Goal: Task Accomplishment & Management: Manage account settings

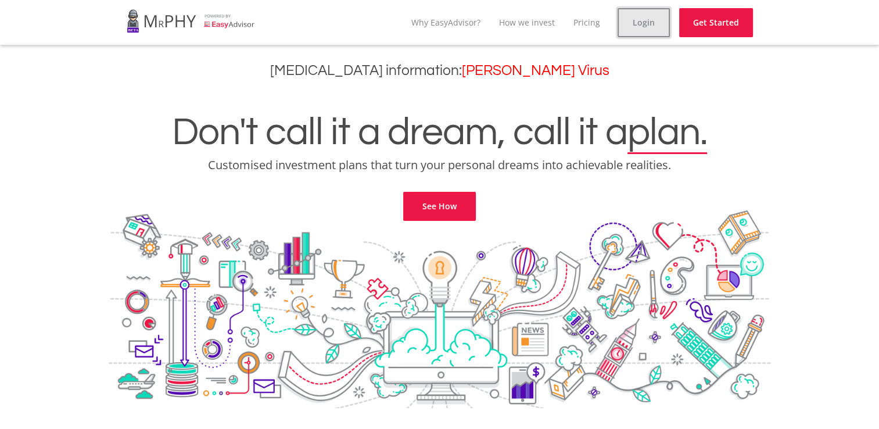
click at [668, 23] on link "Login" at bounding box center [644, 22] width 52 height 29
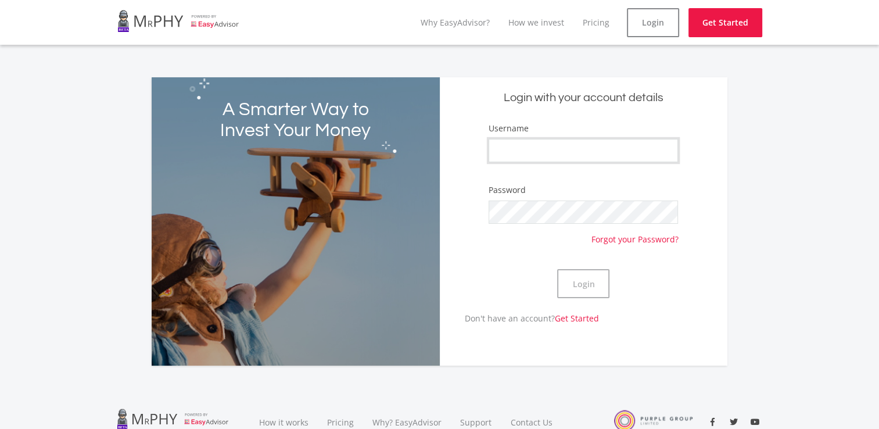
click at [620, 149] on input "Username" at bounding box center [583, 150] width 189 height 23
type input "Falcon9"
click at [557, 269] on button "Login" at bounding box center [583, 283] width 52 height 29
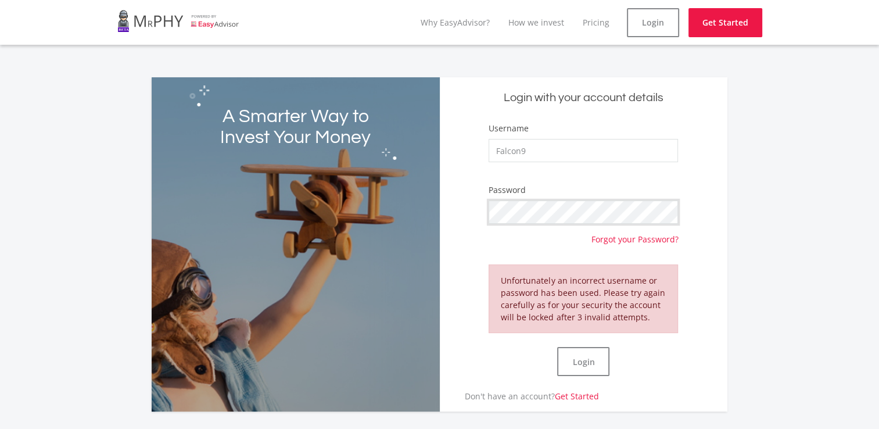
click at [557, 347] on button "Login" at bounding box center [583, 361] width 52 height 29
click at [574, 360] on button "Login" at bounding box center [583, 361] width 52 height 29
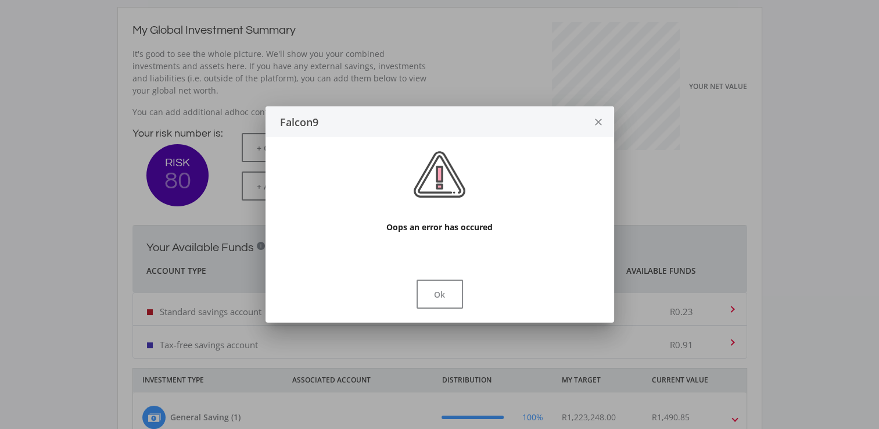
scroll to position [184, 319]
click at [426, 296] on button "Ok" at bounding box center [440, 294] width 47 height 29
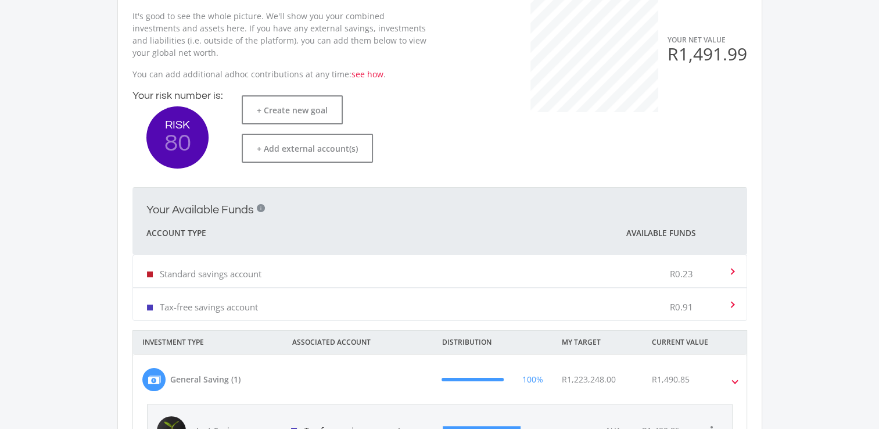
scroll to position [174, 0]
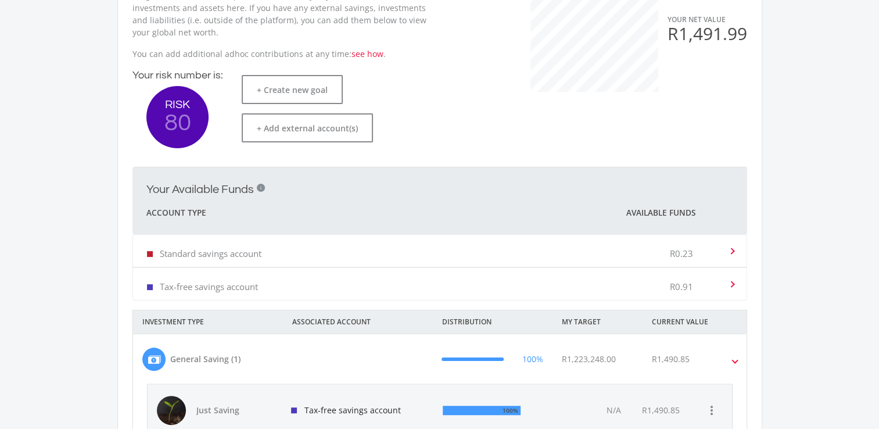
click at [428, 296] on div "Tax-free savings account R0.91" at bounding box center [437, 283] width 581 height 35
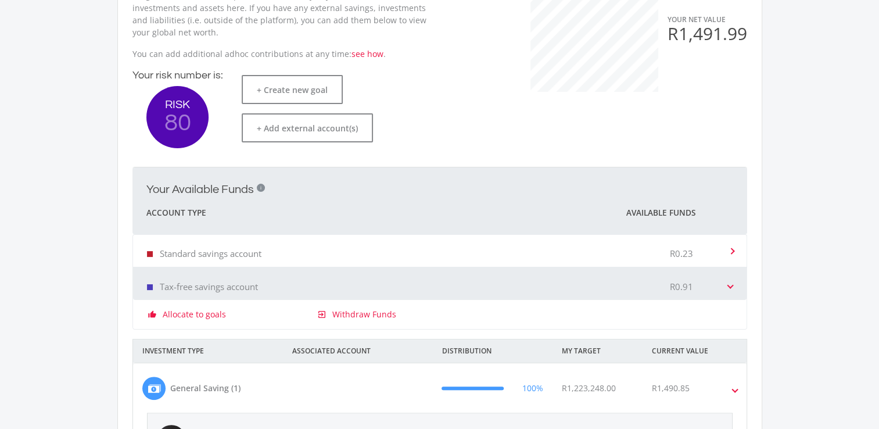
click at [428, 296] on div "Tax-free savings account R0.91" at bounding box center [437, 283] width 581 height 35
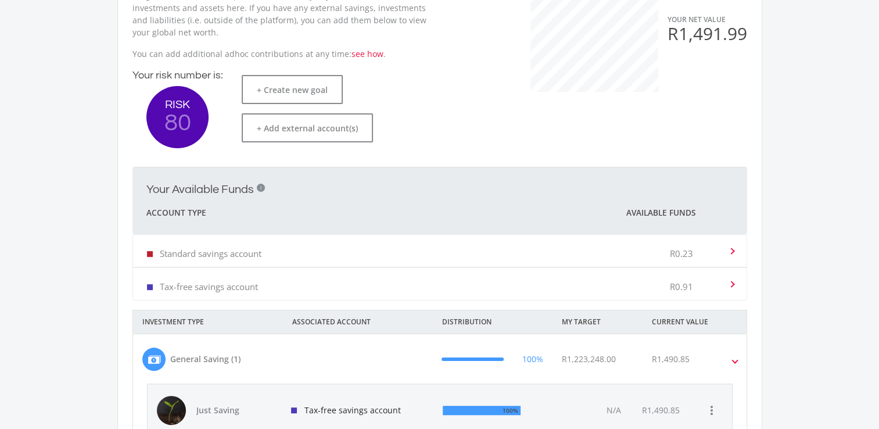
click at [437, 264] on div "Standard savings account R0.23" at bounding box center [437, 250] width 581 height 35
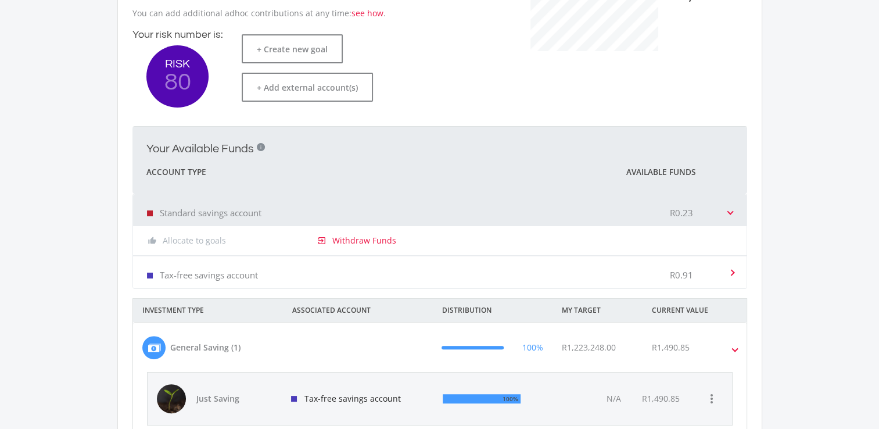
scroll to position [291, 0]
